Goal: Find specific page/section: Find specific page/section

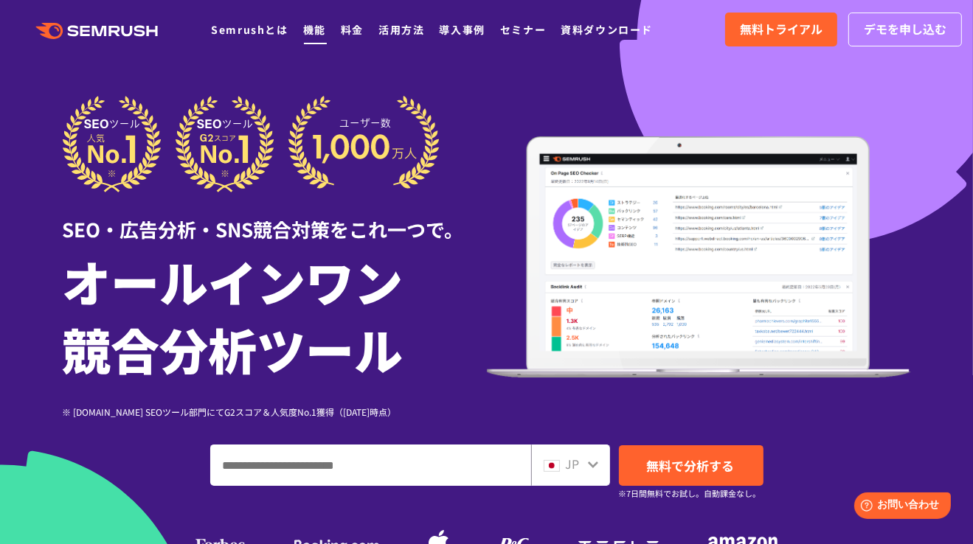
click at [311, 28] on link "機能" at bounding box center [314, 29] width 23 height 15
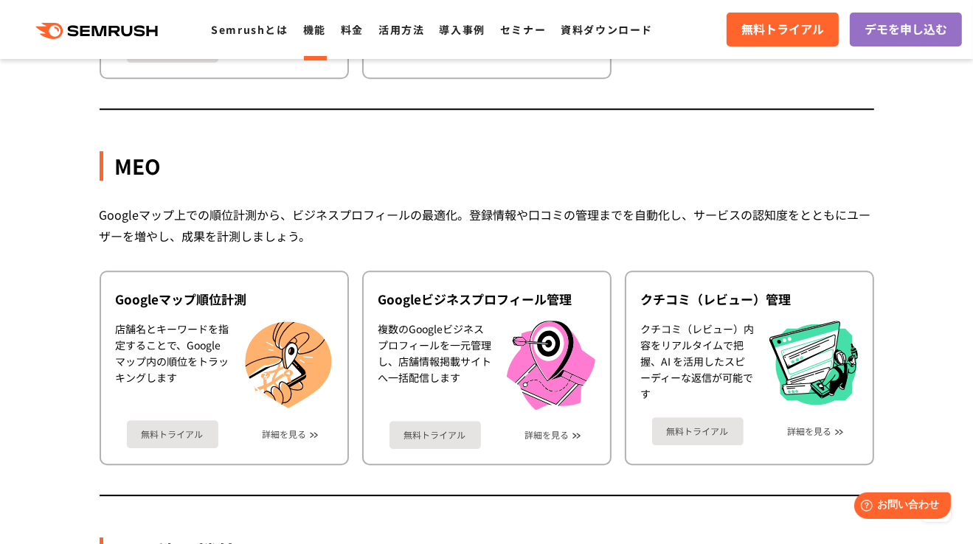
scroll to position [3614, 0]
